Goal: Task Accomplishment & Management: Complete application form

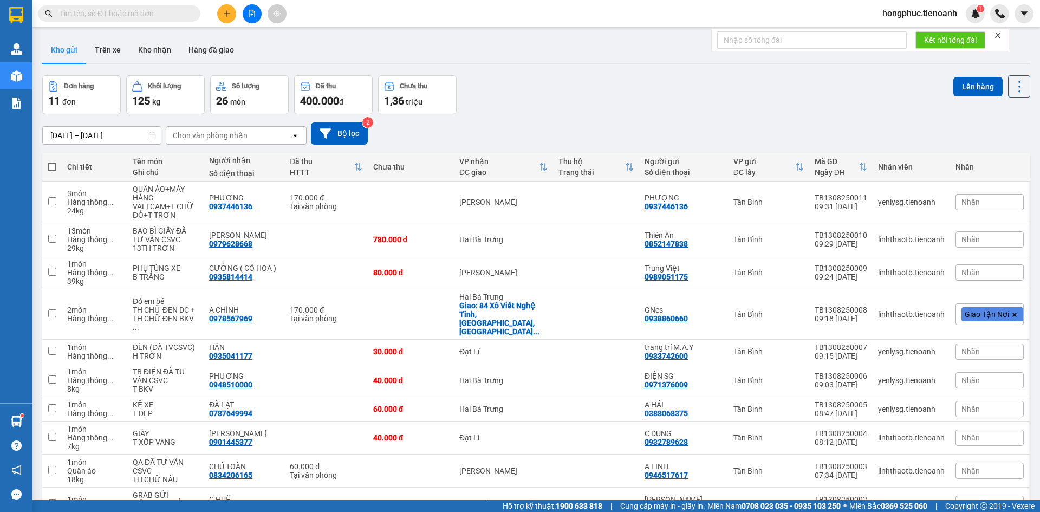
paste input "0914262479"
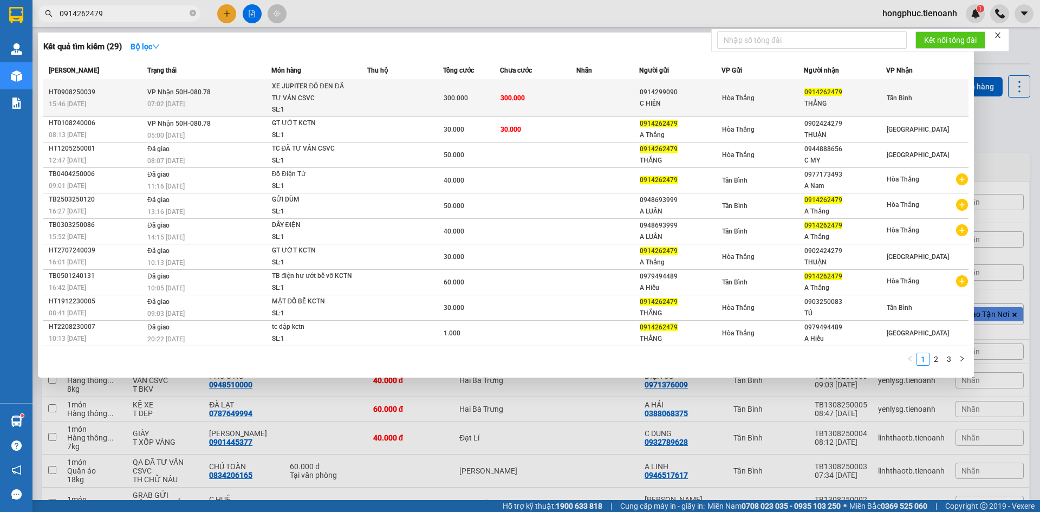
type input "0914262479"
click at [203, 101] on div "07:02 [DATE]" at bounding box center [208, 104] width 123 height 12
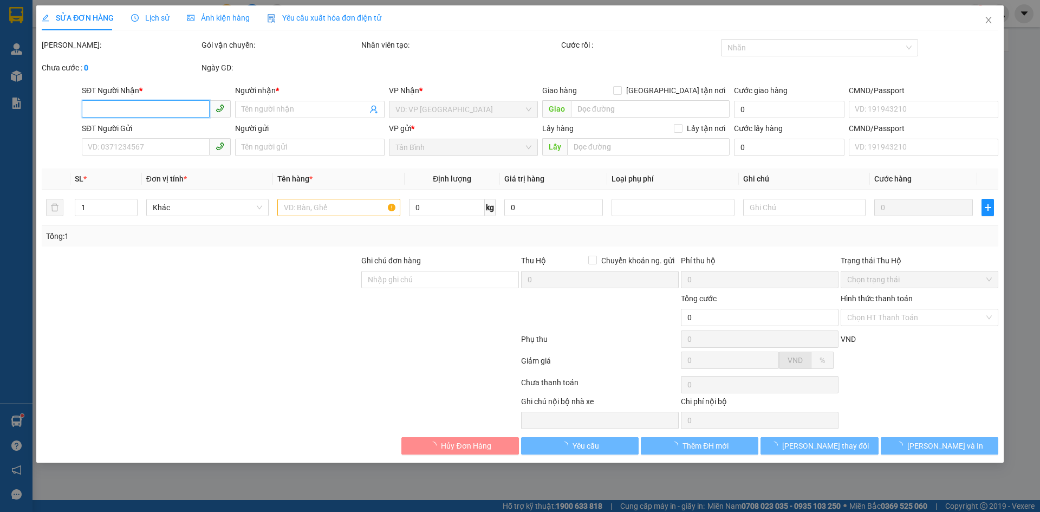
type input "0914262479"
type input "THẮNG"
type input "0914299090"
type input "C HIỀN"
type input "300.000"
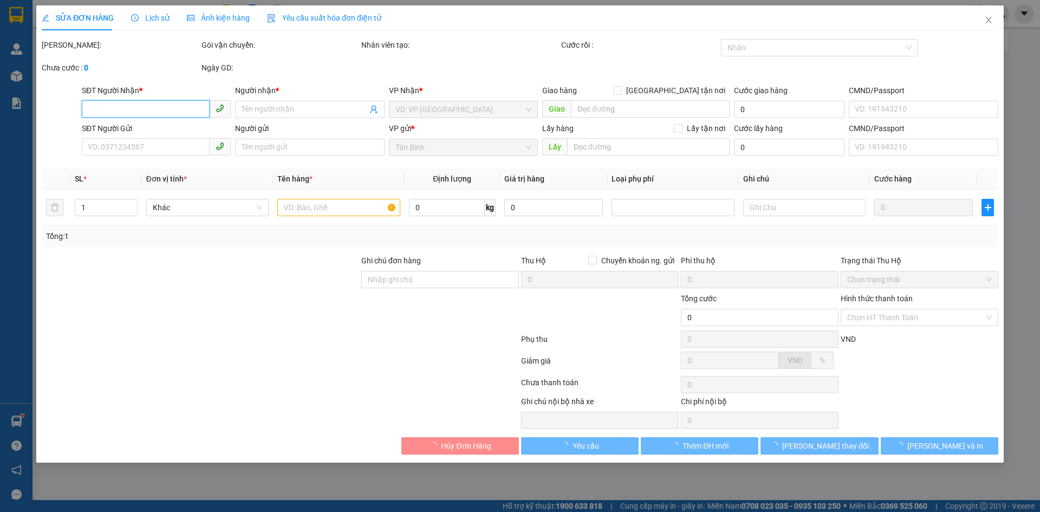
type input "300.000"
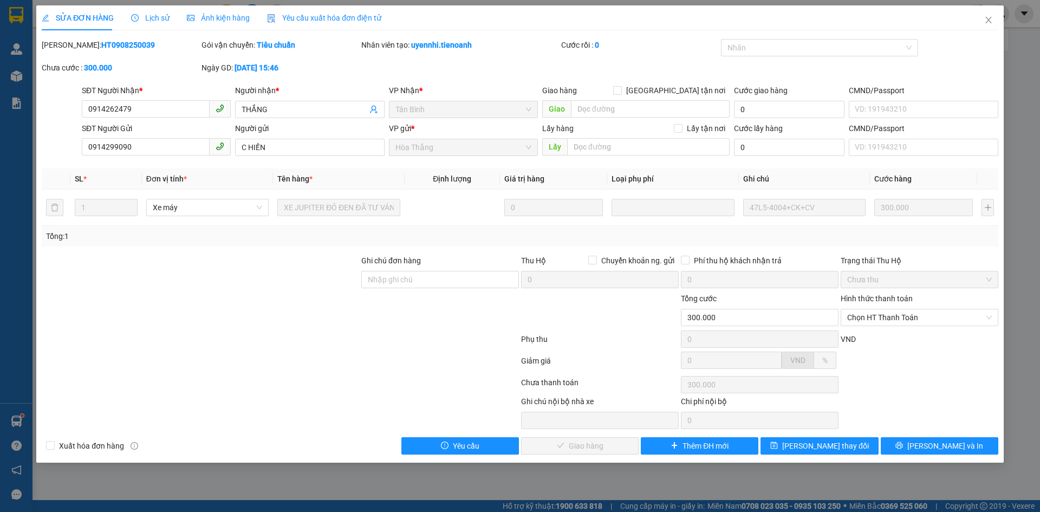
click at [165, 14] on span "Lịch sử" at bounding box center [150, 18] width 38 height 9
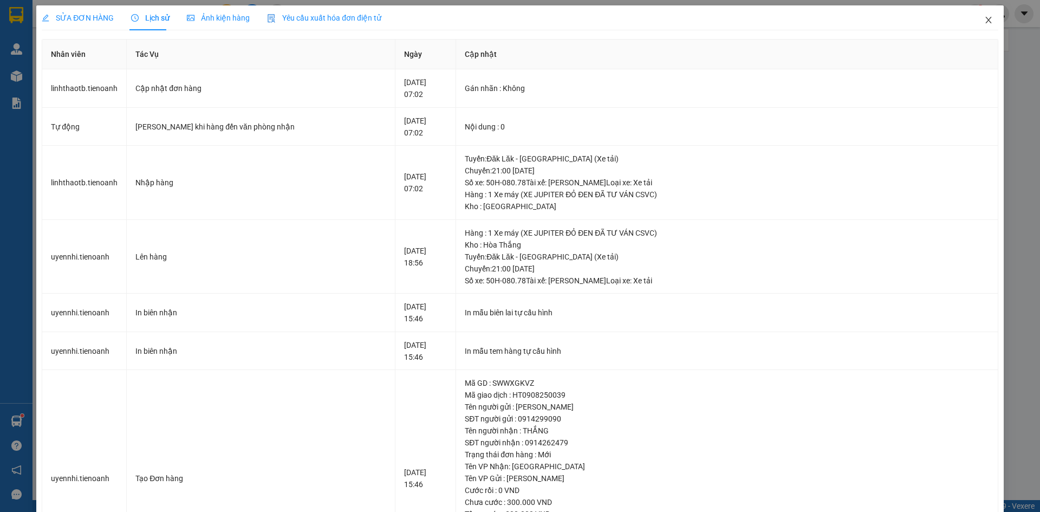
click at [985, 22] on icon "close" at bounding box center [988, 20] width 6 height 6
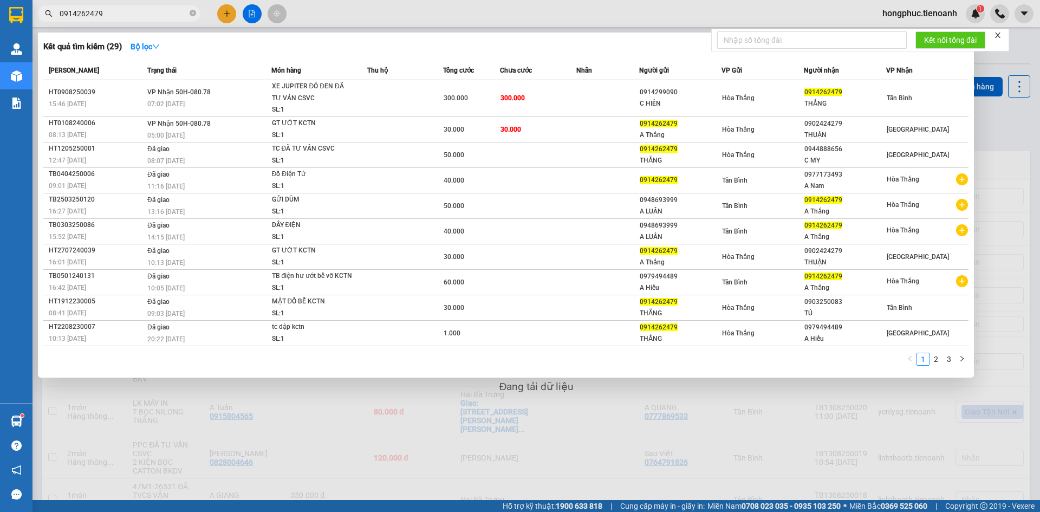
click at [139, 21] on span "0914262479" at bounding box center [119, 13] width 162 height 16
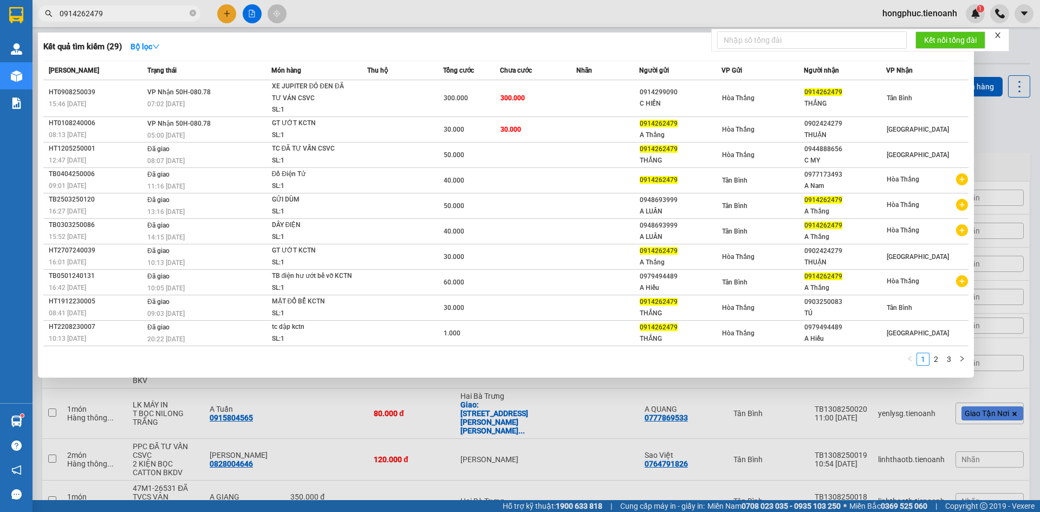
drag, startPoint x: 140, startPoint y: 13, endPoint x: 171, endPoint y: 14, distance: 30.9
click at [141, 13] on input "0914262479" at bounding box center [124, 14] width 128 height 12
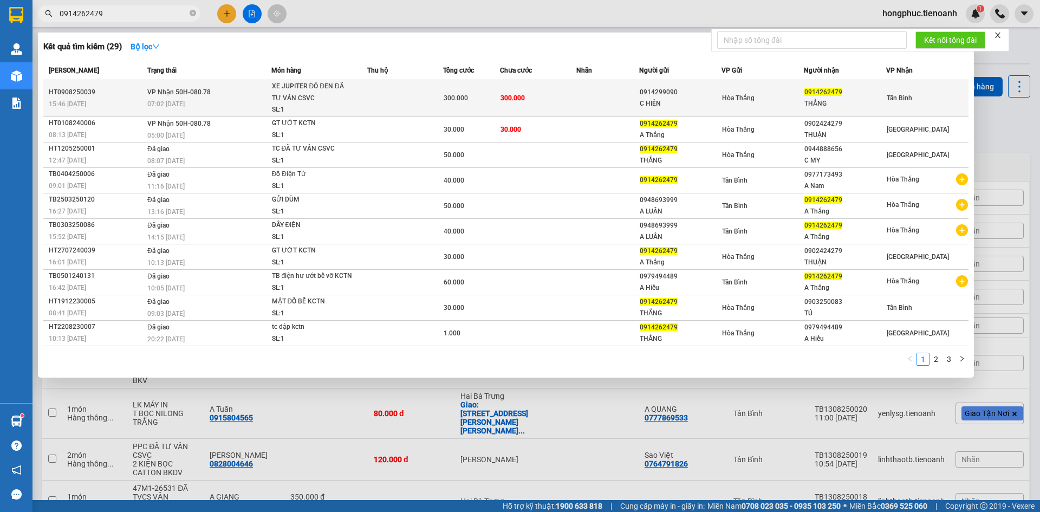
click at [191, 97] on td "VP Nhận 50H-080.78 07:02 [DATE]" at bounding box center [208, 98] width 127 height 37
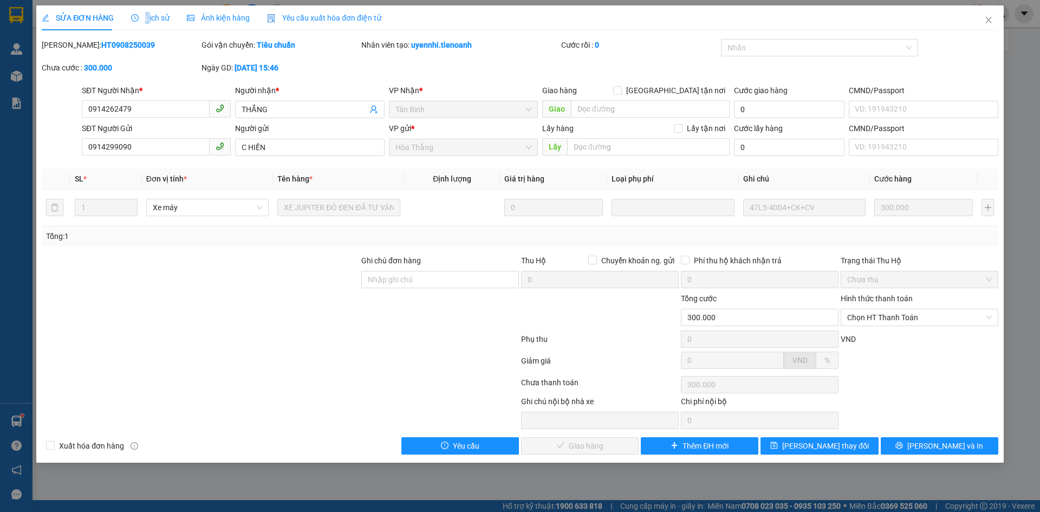
click at [146, 17] on span "Lịch sử" at bounding box center [150, 18] width 38 height 9
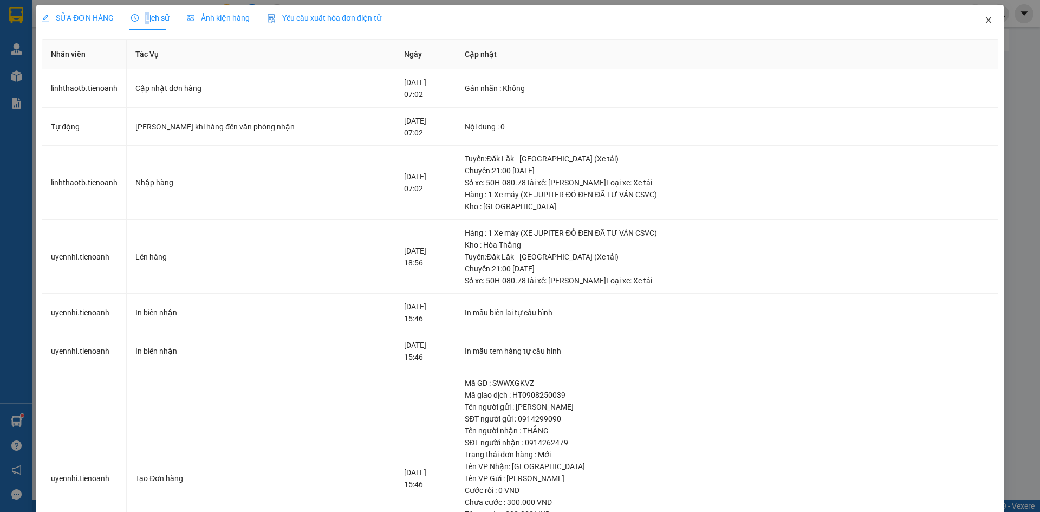
click at [984, 23] on icon "close" at bounding box center [988, 20] width 9 height 9
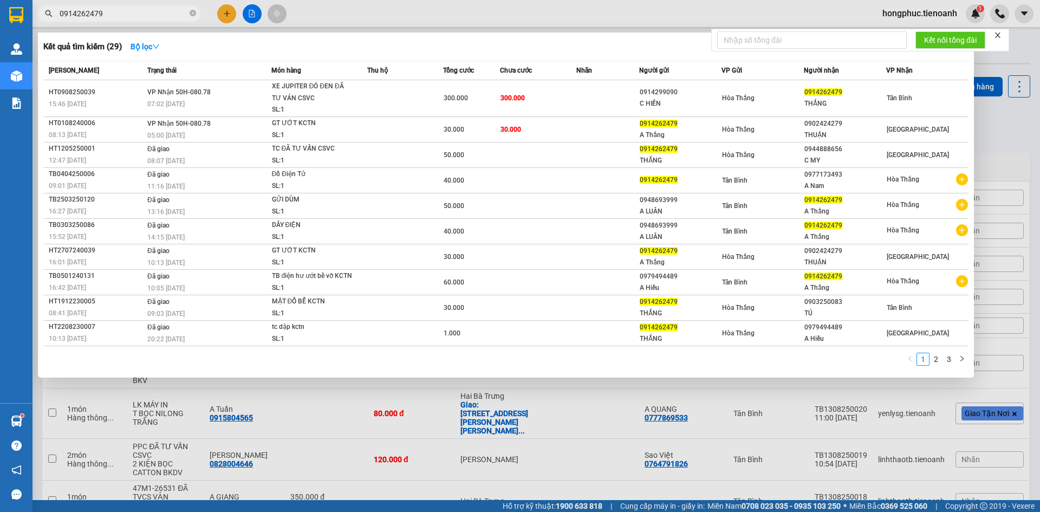
click at [125, 8] on span "0914262479" at bounding box center [119, 13] width 162 height 16
click at [125, 8] on input "0914262479" at bounding box center [124, 14] width 128 height 12
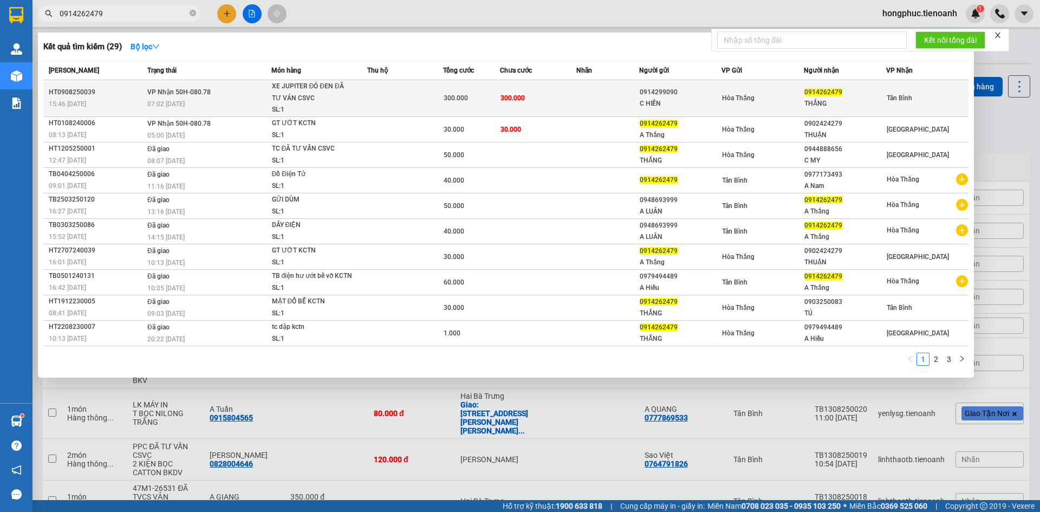
click at [157, 89] on span "VP Nhận 50H-080.78" at bounding box center [178, 92] width 63 height 8
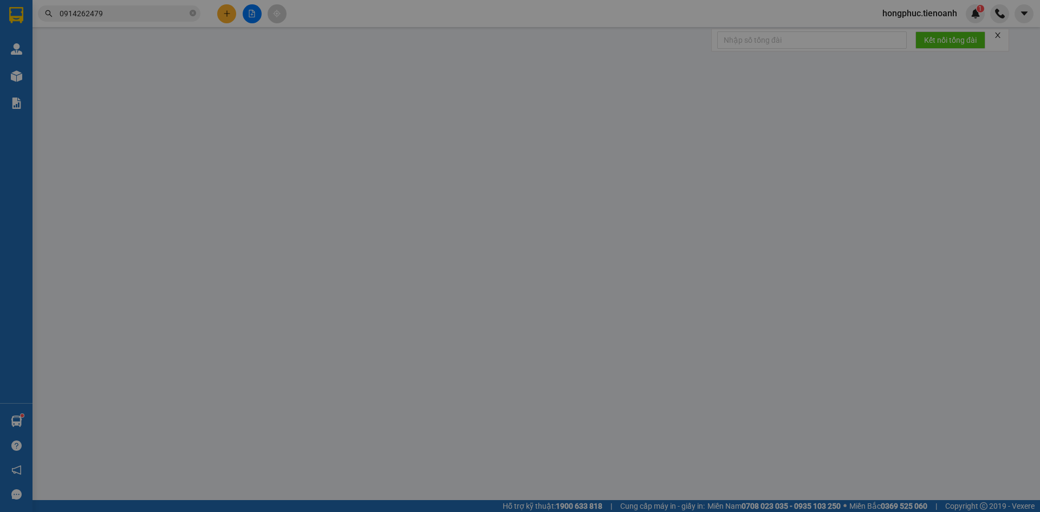
type input "0914262479"
type input "THẮNG"
type input "0914299090"
type input "C HIỀN"
type input "300.000"
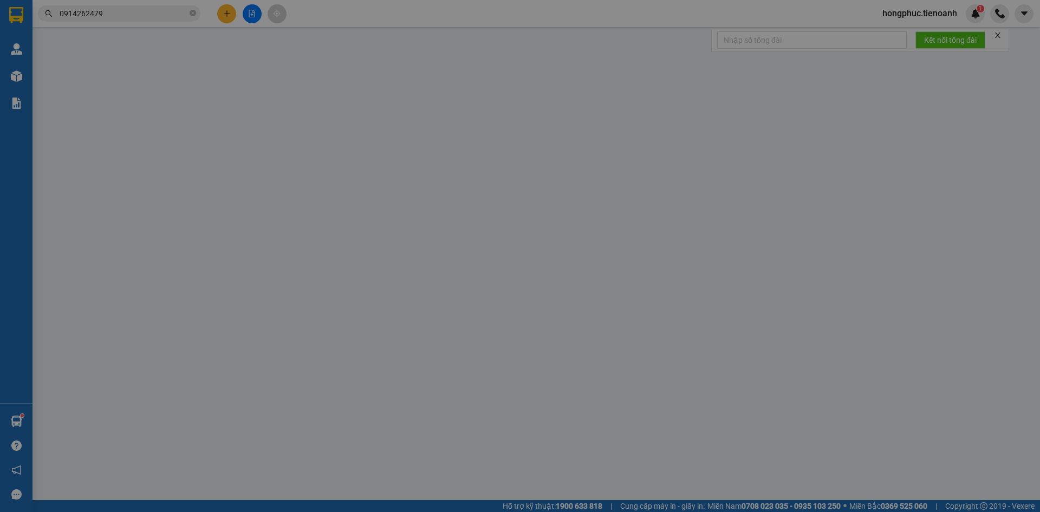
type input "300.000"
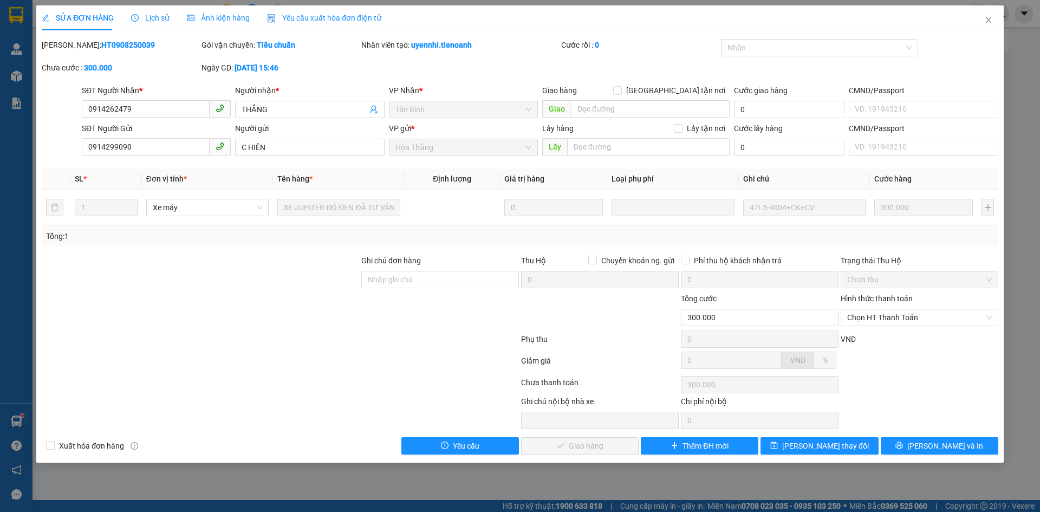
click at [149, 9] on div "Lịch sử" at bounding box center [150, 17] width 38 height 25
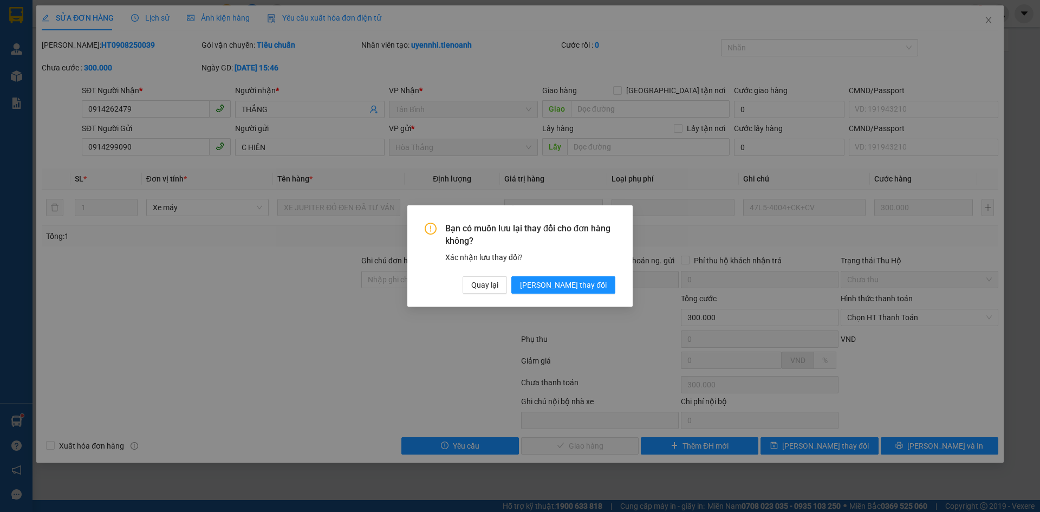
drag, startPoint x: 187, startPoint y: 314, endPoint x: 194, endPoint y: 290, distance: 24.3
click at [187, 312] on div "Bạn có muốn lưu lại thay đổi cho đơn hàng không? Xác nhận lưu thay đổi? Quay lạ…" at bounding box center [520, 256] width 1040 height 512
click at [600, 288] on span "[PERSON_NAME] thay đổi" at bounding box center [563, 285] width 87 height 12
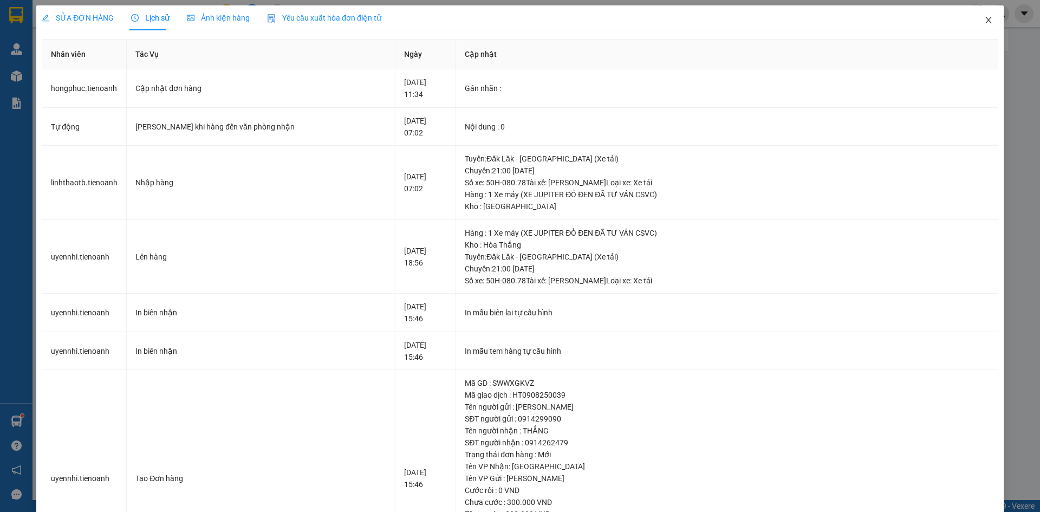
drag, startPoint x: 980, startPoint y: 25, endPoint x: 871, endPoint y: 1, distance: 112.0
click at [979, 25] on span "Close" at bounding box center [988, 20] width 30 height 30
